Goal: Information Seeking & Learning: Learn about a topic

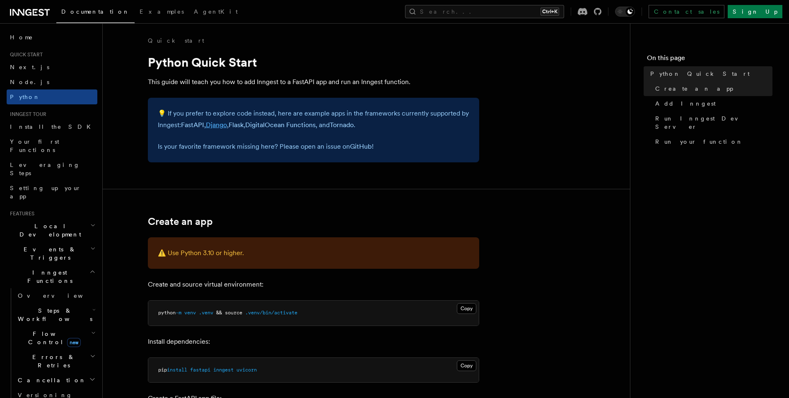
click at [223, 125] on link "Django" at bounding box center [216, 125] width 21 height 8
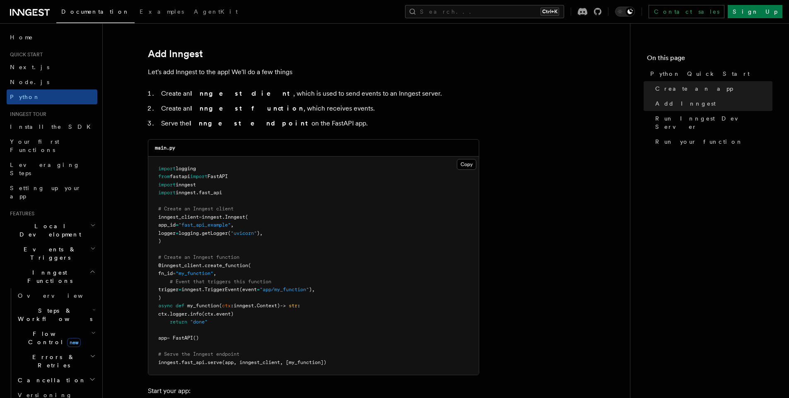
scroll to position [597, 0]
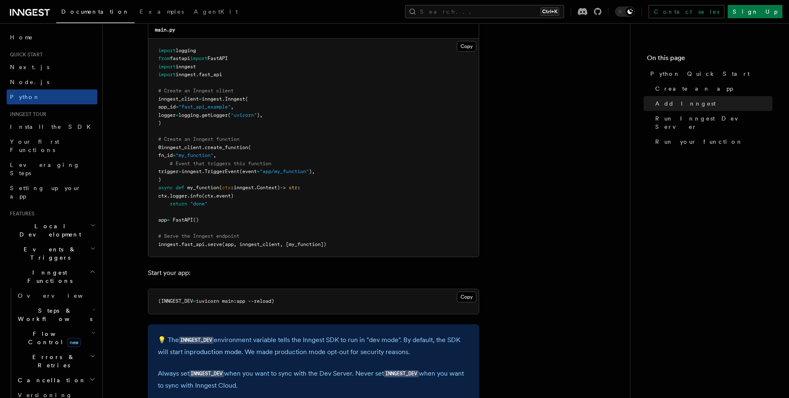
click at [209, 244] on span "serve" at bounding box center [215, 245] width 14 height 6
click at [208, 244] on span "serve" at bounding box center [215, 245] width 14 height 6
click at [258, 242] on span "(app, inngest_client, [my_function])" at bounding box center [274, 245] width 104 height 6
click at [308, 242] on span "(app, inngest_client, [my_function])" at bounding box center [274, 245] width 104 height 6
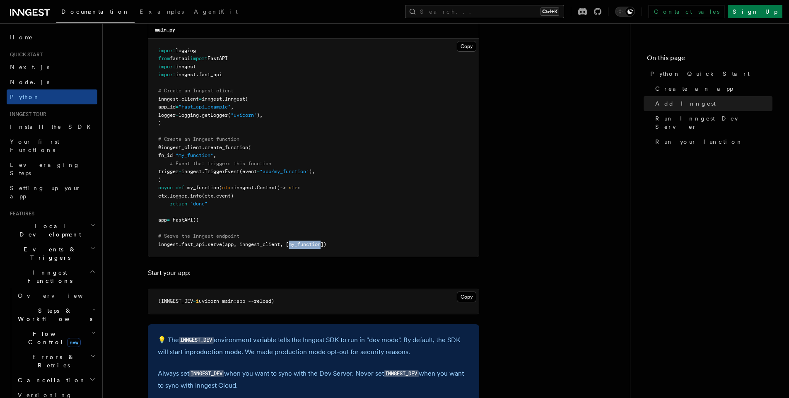
click at [308, 242] on span "(app, inngest_client, [my_function])" at bounding box center [274, 245] width 104 height 6
click at [341, 244] on pre "import logging from fastapi import FastAPI import inngest import inngest . fast…" at bounding box center [313, 148] width 331 height 219
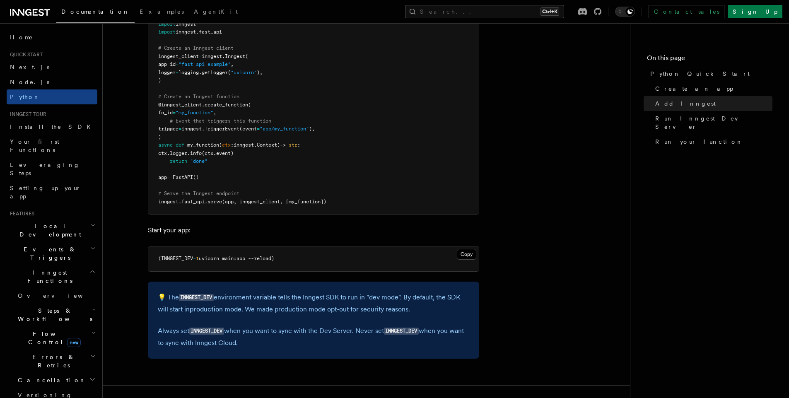
scroll to position [646, 0]
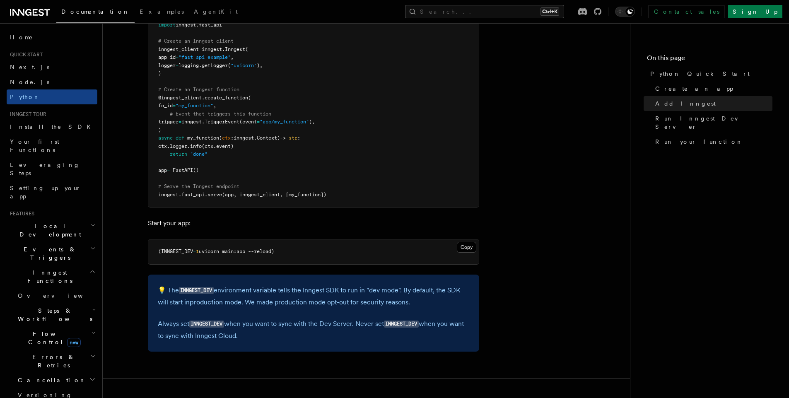
drag, startPoint x: 198, startPoint y: 249, endPoint x: 311, endPoint y: 248, distance: 112.7
click at [311, 248] on pre "(INNGEST_DEV = 1 uvicorn main:app --reload)" at bounding box center [313, 251] width 331 height 25
drag, startPoint x: 311, startPoint y: 248, endPoint x: 128, endPoint y: 251, distance: 183.1
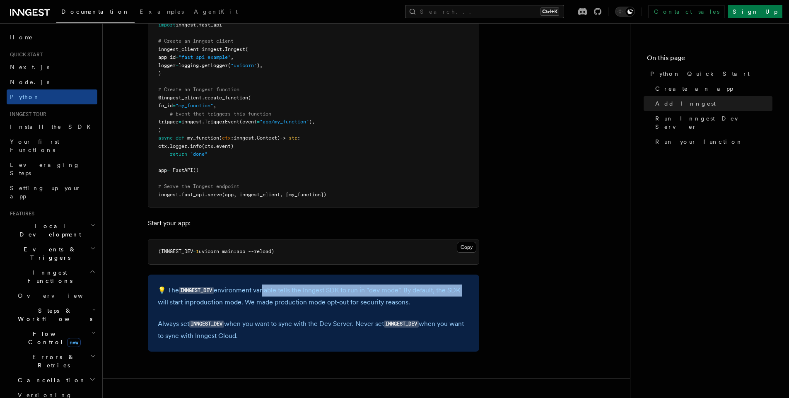
drag, startPoint x: 266, startPoint y: 292, endPoint x: 467, endPoint y: 295, distance: 201.8
click at [467, 295] on p "💡 The INNGEST_DEV environment variable tells the Inngest SDK to run in "dev mod…" at bounding box center [314, 297] width 312 height 24
drag, startPoint x: 459, startPoint y: 293, endPoint x: 295, endPoint y: 291, distance: 164.1
click at [295, 291] on p "💡 The INNGEST_DEV environment variable tells the Inngest SDK to run in "dev mod…" at bounding box center [314, 297] width 312 height 24
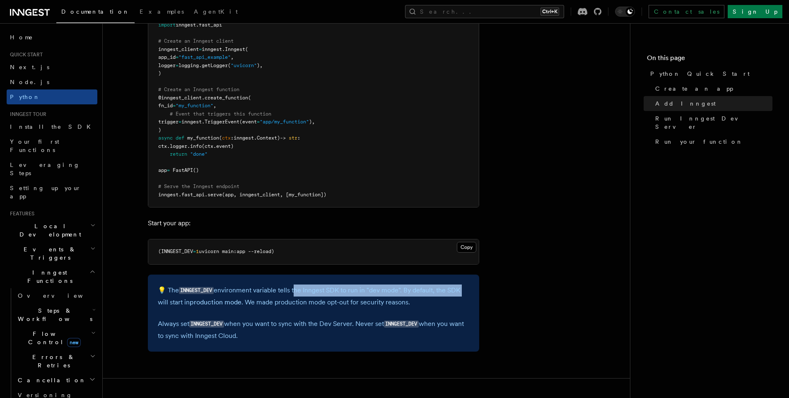
click at [295, 291] on p "💡 The INNGEST_DEV environment variable tells the Inngest SDK to run in "dev mod…" at bounding box center [314, 297] width 312 height 24
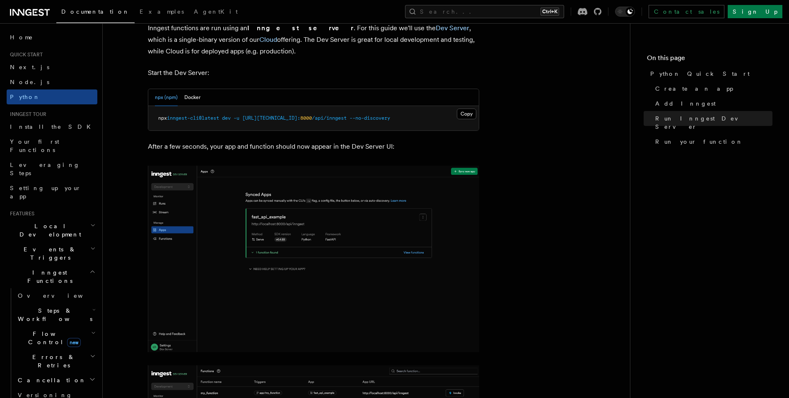
scroll to position [1044, 0]
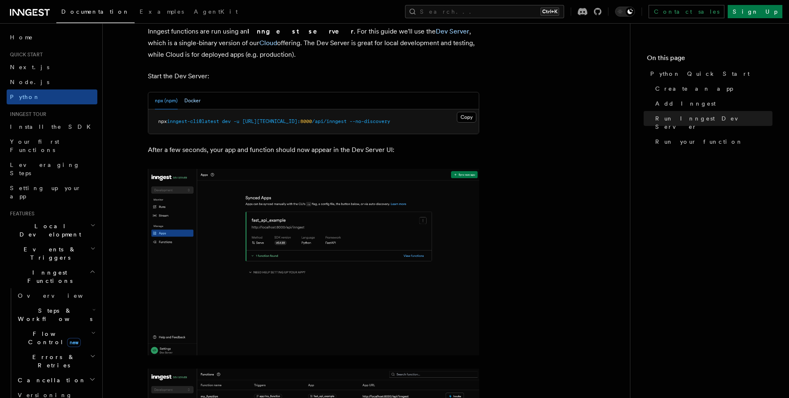
click at [197, 96] on button "Docker" at bounding box center [192, 100] width 16 height 17
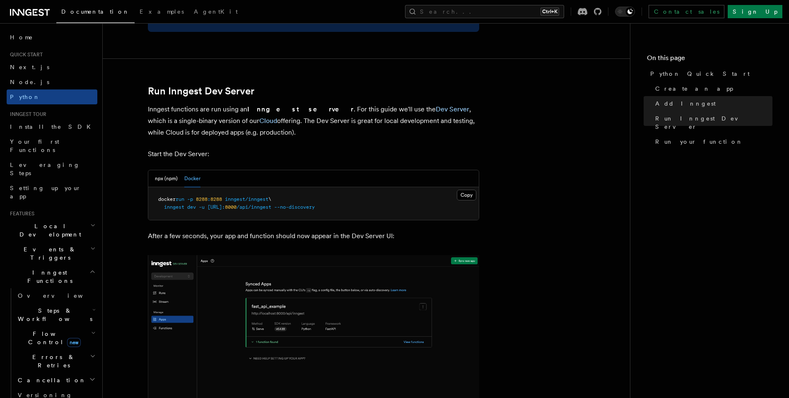
scroll to position [1009, 0]
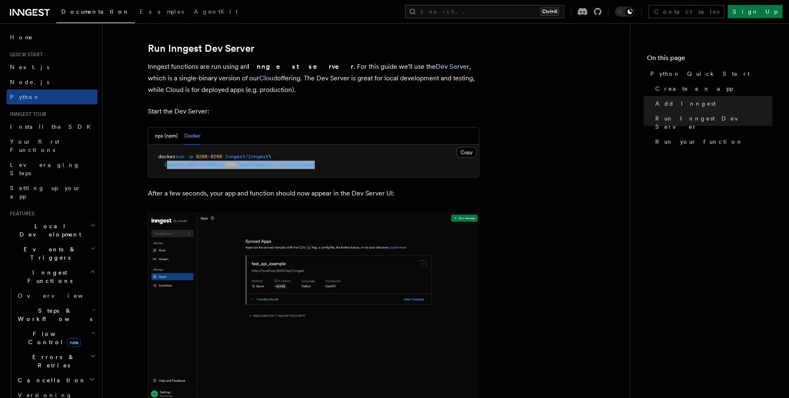
drag, startPoint x: 166, startPoint y: 166, endPoint x: 405, endPoint y: 166, distance: 239.0
click at [405, 166] on pre "docker run -p 8288 : 8288 inngest/inngest \ inngest dev -u [URL]: 8000 /api/inn…" at bounding box center [313, 161] width 331 height 33
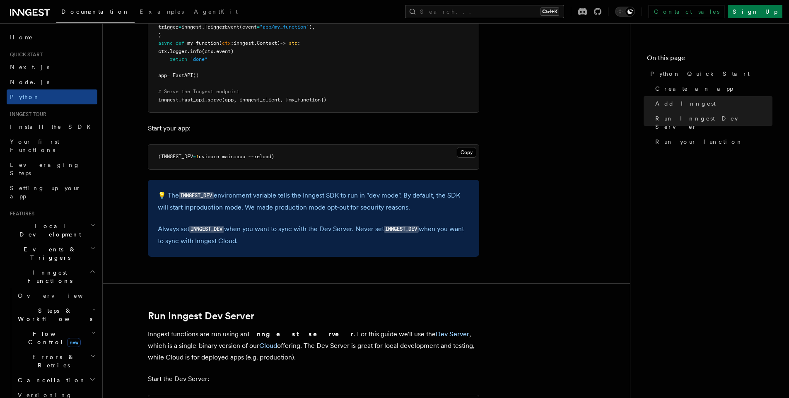
scroll to position [661, 0]
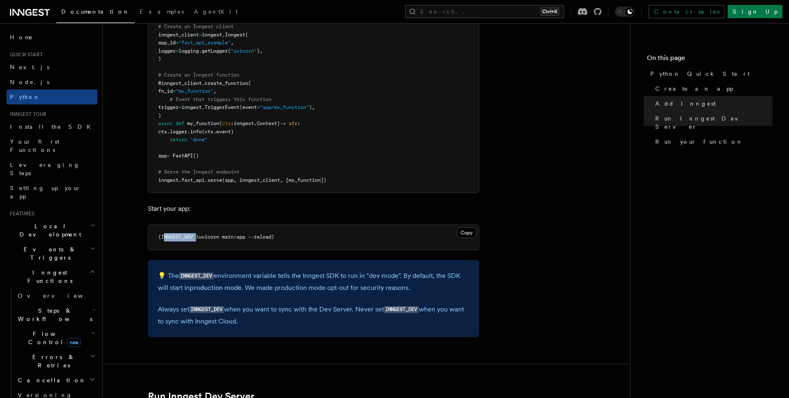
drag, startPoint x: 163, startPoint y: 237, endPoint x: 197, endPoint y: 237, distance: 33.6
click at [197, 237] on span "(INNGEST_DEV = 1 uvicorn main:app --reload)" at bounding box center [216, 237] width 116 height 6
drag, startPoint x: 199, startPoint y: 237, endPoint x: 161, endPoint y: 237, distance: 37.7
click at [161, 237] on span "(INNGEST_DEV = 1 uvicorn main:app --reload)" at bounding box center [216, 237] width 116 height 6
copy span "INNGEST_DEV = 1"
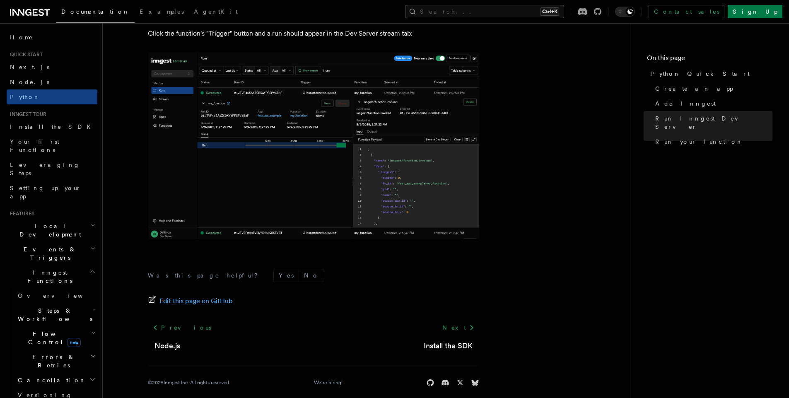
scroll to position [1705, 0]
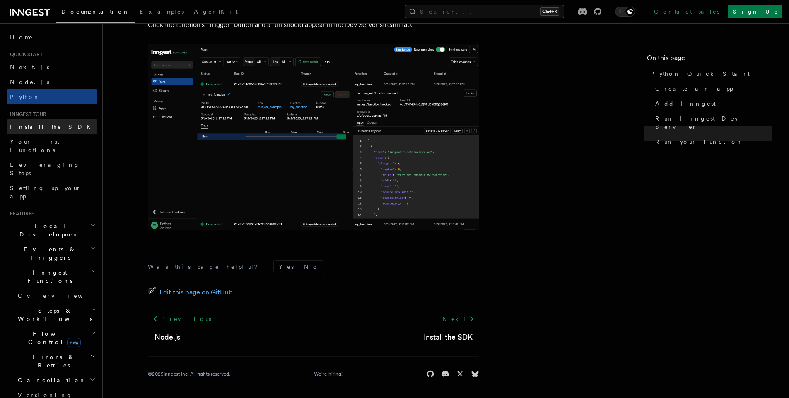
click at [60, 125] on link "Install the SDK" at bounding box center [52, 126] width 91 height 15
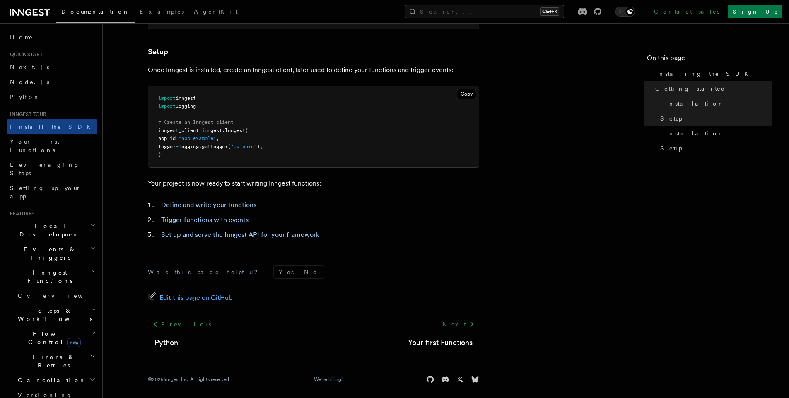
scroll to position [299, 0]
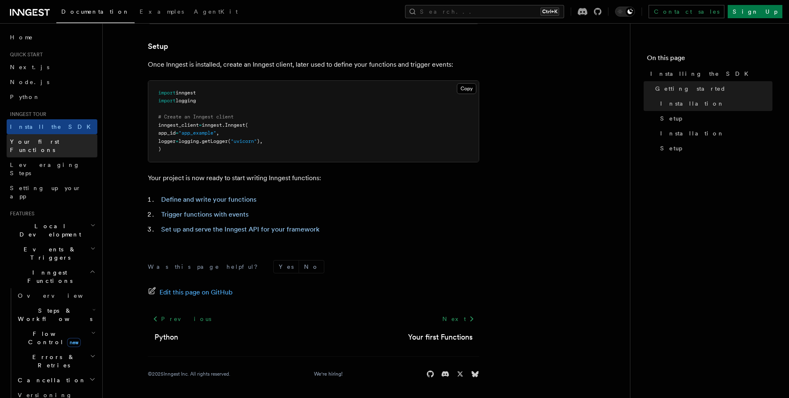
click at [54, 144] on span "Your first Functions" at bounding box center [34, 145] width 49 height 15
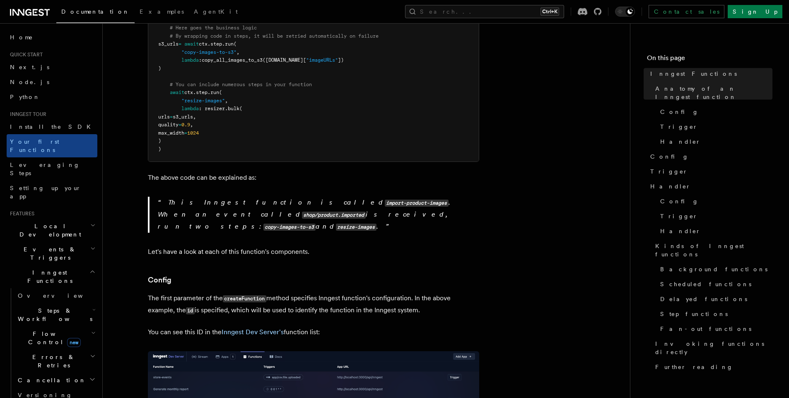
scroll to position [398, 0]
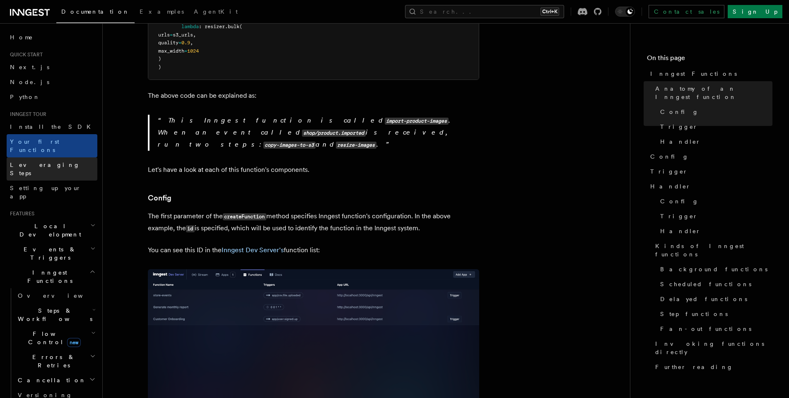
click at [63, 157] on link "Leveraging Steps" at bounding box center [52, 168] width 91 height 23
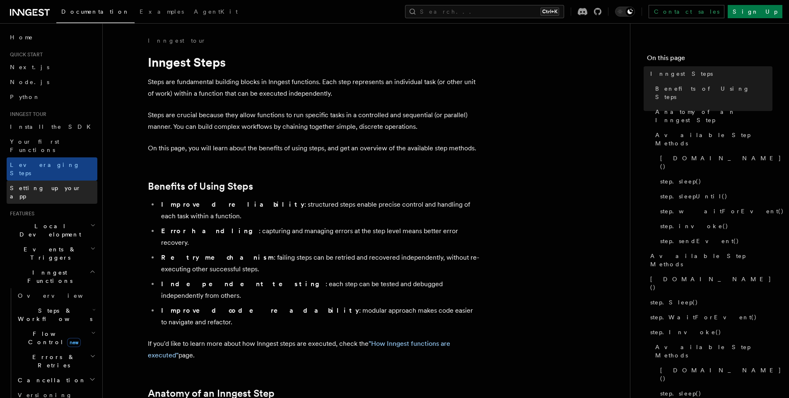
click at [66, 181] on link "Setting up your app" at bounding box center [52, 192] width 91 height 23
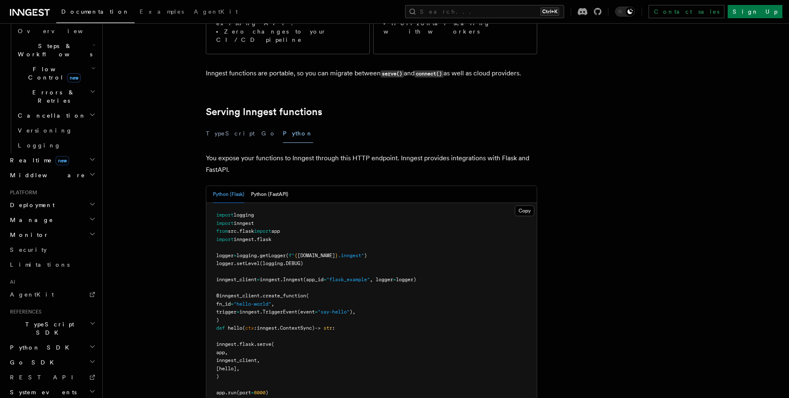
scroll to position [199, 0]
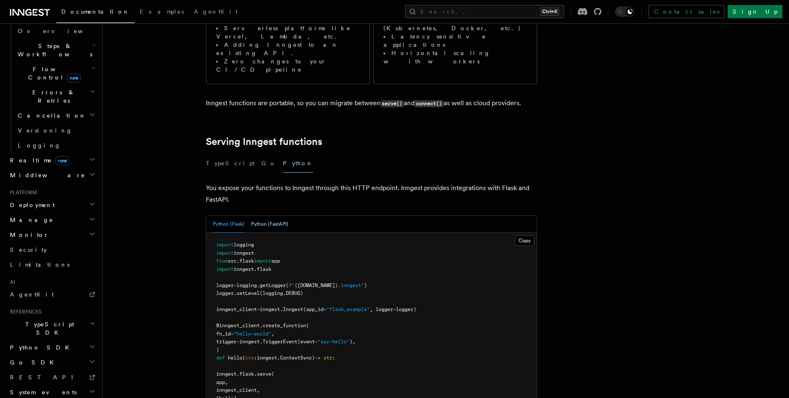
click at [268, 216] on button "Python (FastAPI)" at bounding box center [269, 224] width 37 height 17
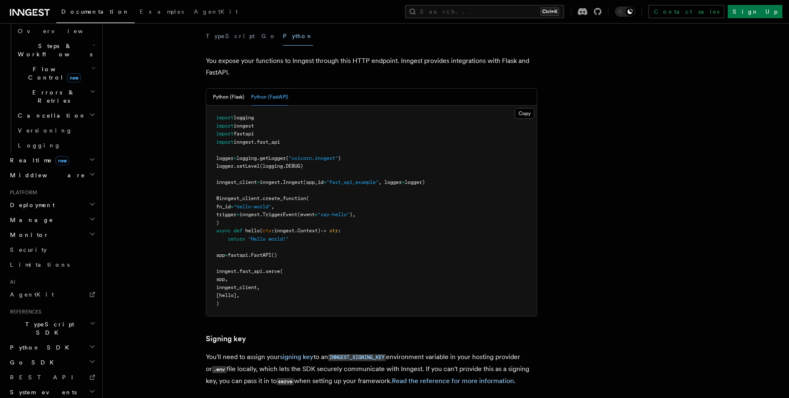
scroll to position [298, 0]
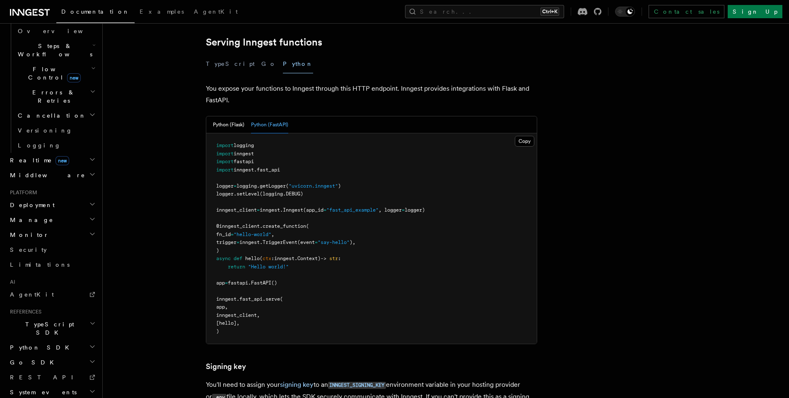
drag, startPoint x: 217, startPoint y: 155, endPoint x: 263, endPoint y: 280, distance: 133.8
click at [263, 280] on pre "import logging import inngest import fastapi import inngest . fast_api logger =…" at bounding box center [371, 238] width 331 height 210
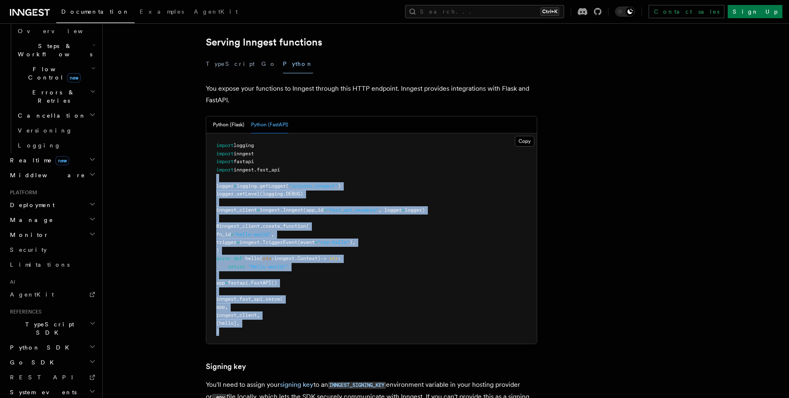
drag, startPoint x: 200, startPoint y: 226, endPoint x: 198, endPoint y: 135, distance: 91.2
click at [195, 136] on article "Inngest tour Setting up your Inngest app With Inngest, you define functions or …" at bounding box center [424, 238] width 617 height 1000
click at [309, 152] on pre "import logging import inngest import fastapi import inngest . fast_api logger =…" at bounding box center [371, 238] width 331 height 210
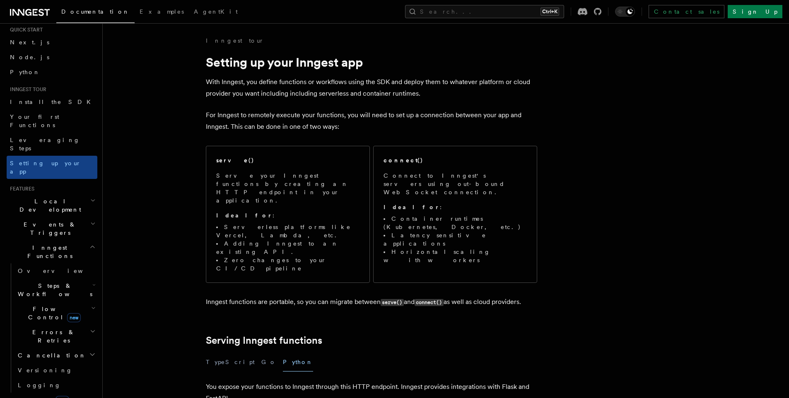
scroll to position [0, 0]
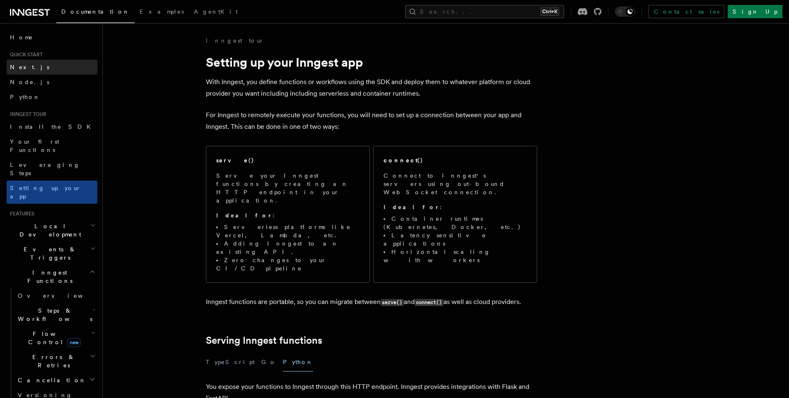
click at [60, 67] on link "Next.js" at bounding box center [52, 67] width 91 height 15
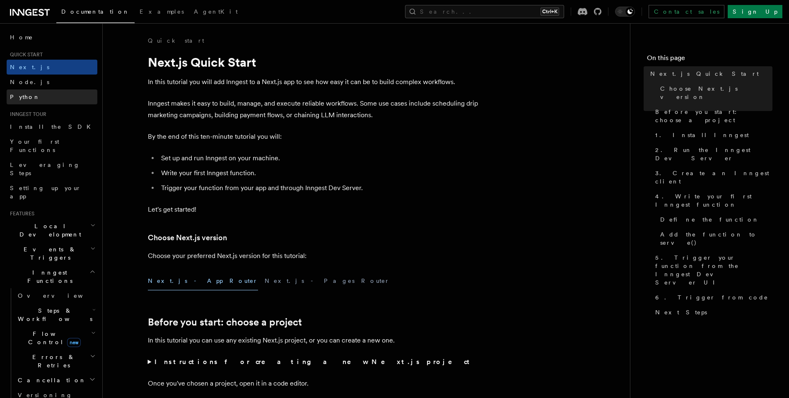
click at [66, 95] on link "Python" at bounding box center [52, 96] width 91 height 15
